Goal: Task Accomplishment & Management: Manage account settings

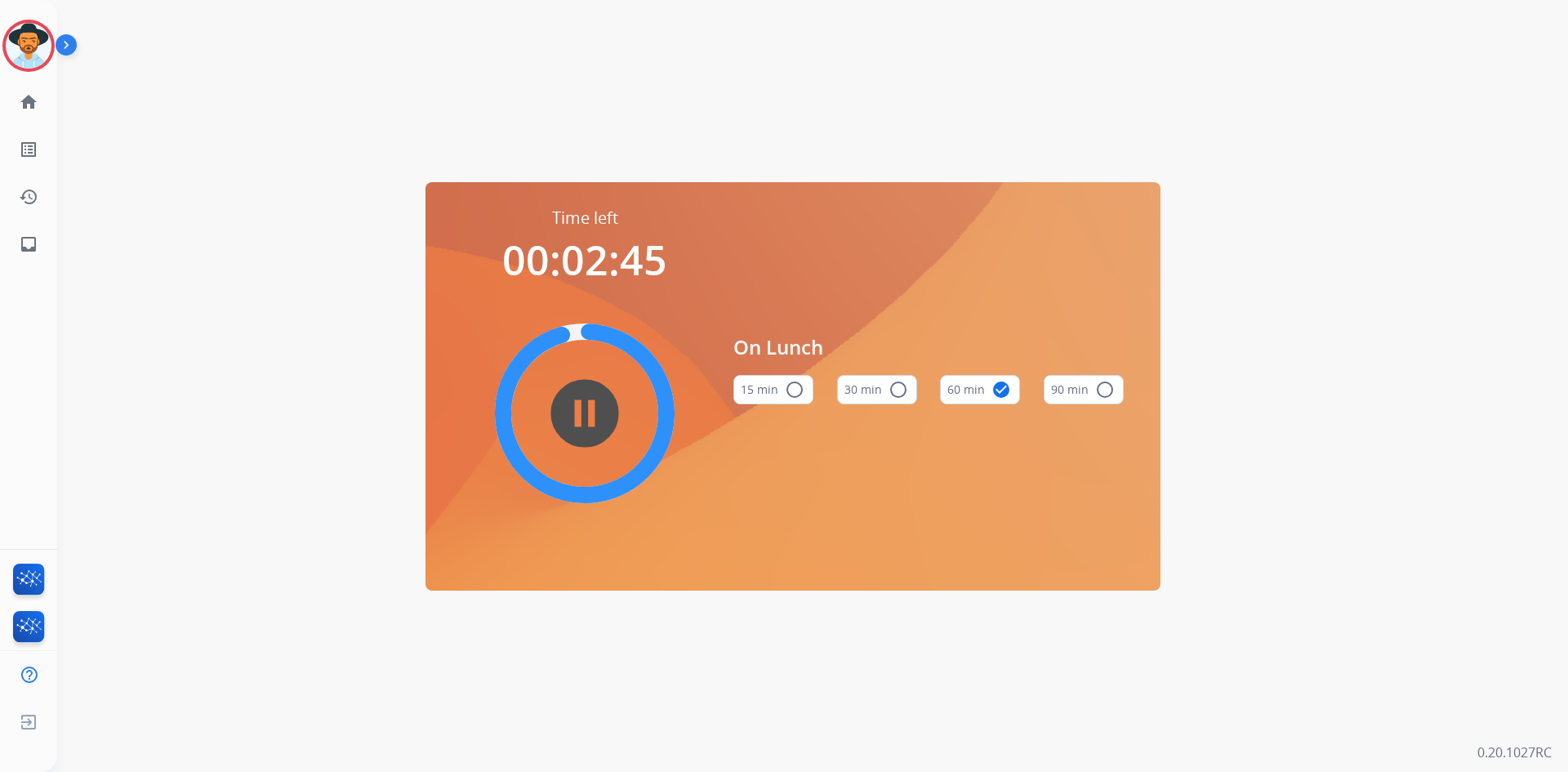
drag, startPoint x: 34, startPoint y: 49, endPoint x: 63, endPoint y: 55, distance: 29.6
click at [34, 49] on img at bounding box center [29, 45] width 46 height 46
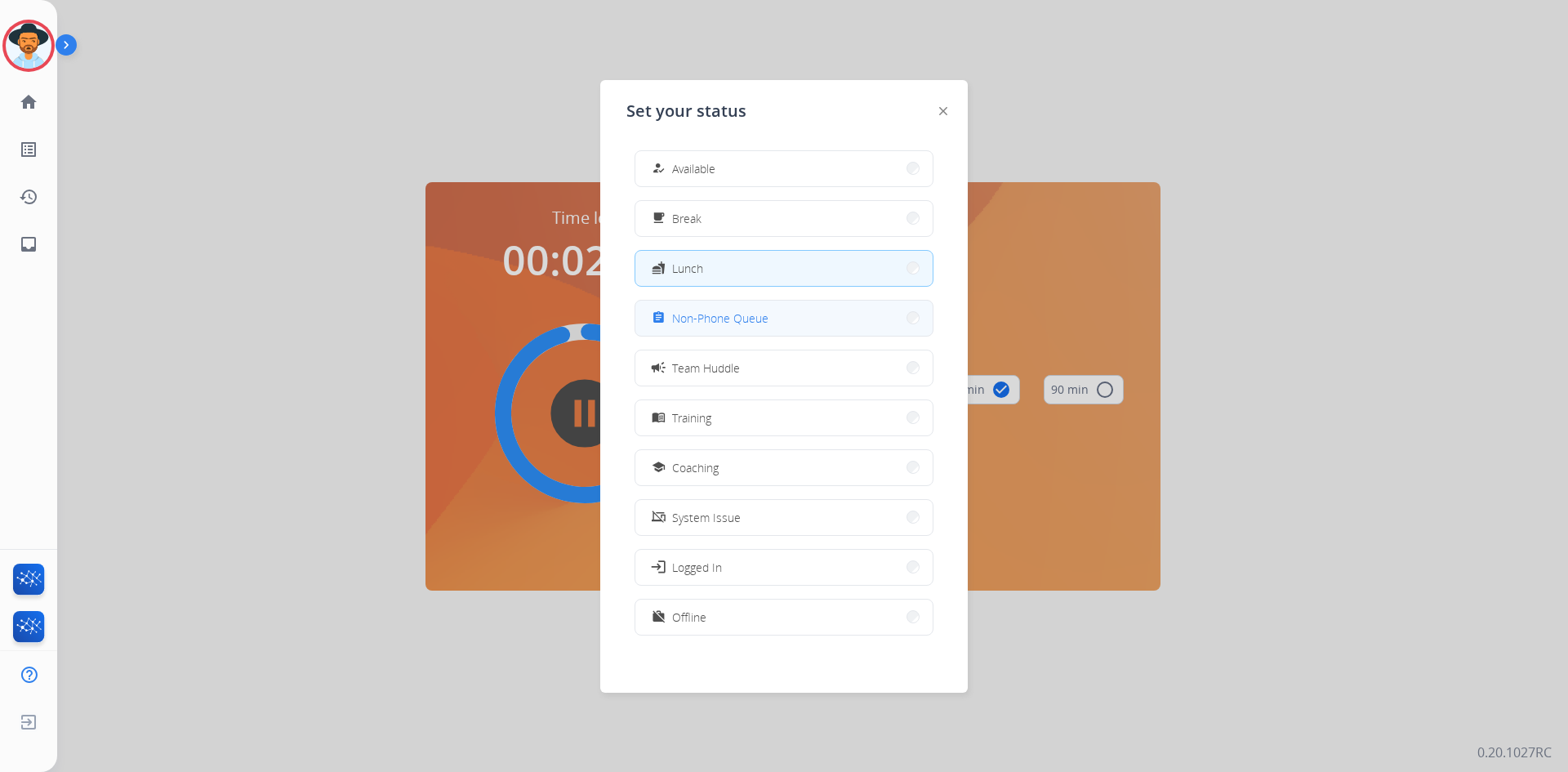
click at [783, 324] on button "assignment Non-Phone Queue" at bounding box center [783, 318] width 297 height 36
